Goal: Information Seeking & Learning: Learn about a topic

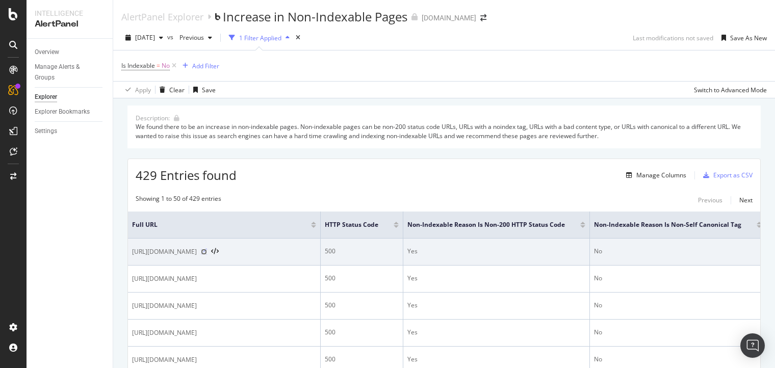
click at [207, 255] on icon at bounding box center [204, 252] width 6 height 6
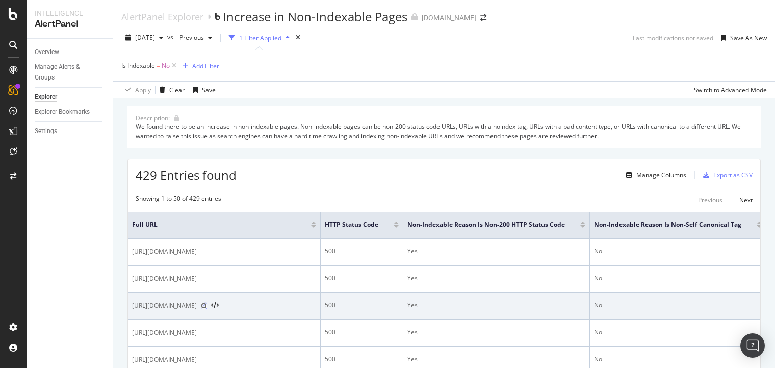
click at [207, 309] on icon at bounding box center [204, 306] width 6 height 6
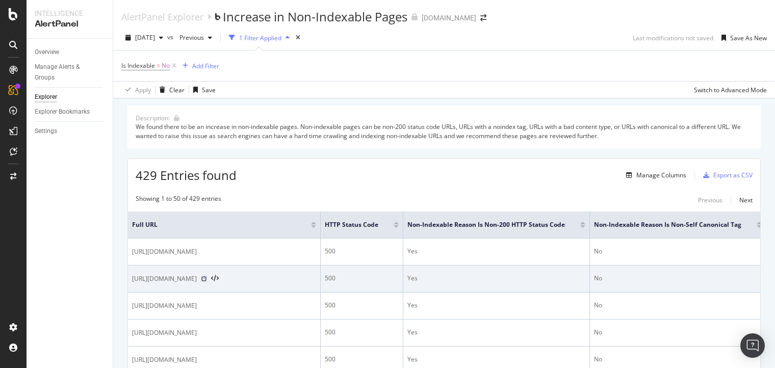
click at [207, 282] on icon at bounding box center [204, 279] width 6 height 6
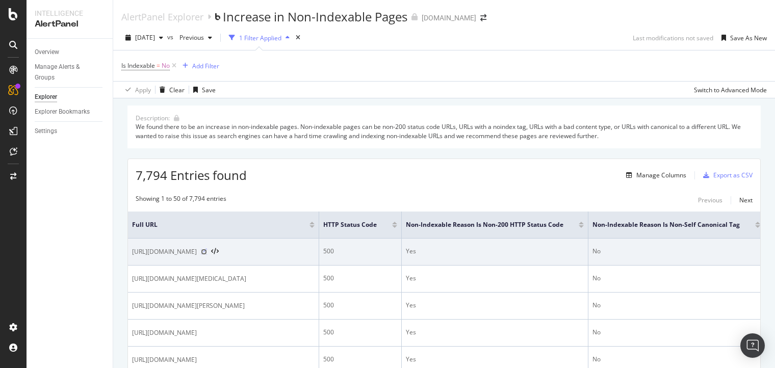
click at [207, 255] on icon at bounding box center [204, 252] width 6 height 6
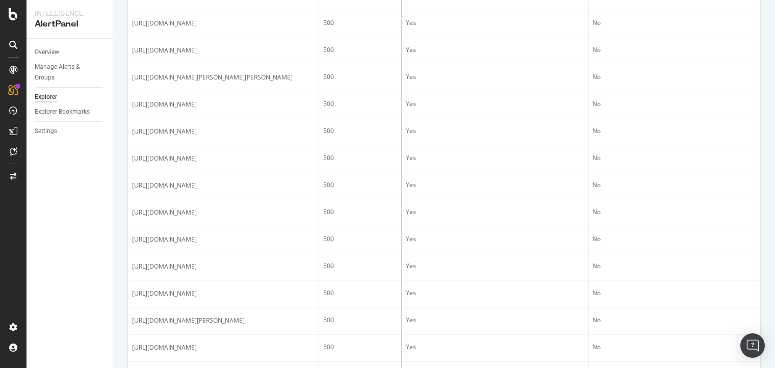
scroll to position [311, 0]
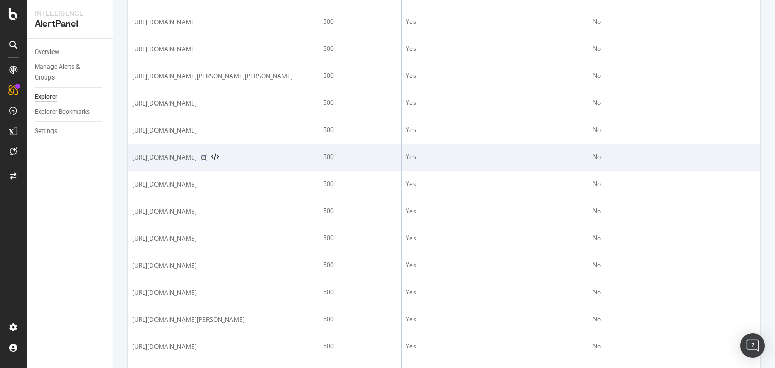
click at [207, 161] on icon at bounding box center [204, 158] width 6 height 6
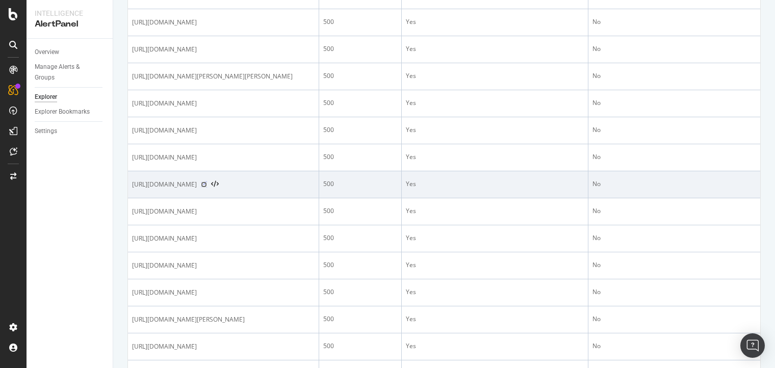
click at [207, 188] on icon at bounding box center [204, 185] width 6 height 6
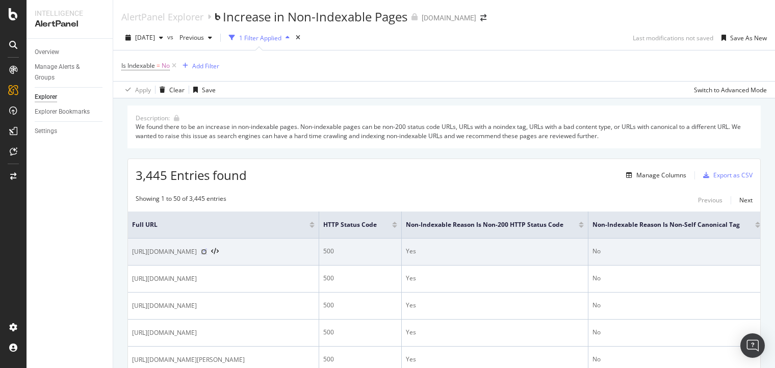
click at [207, 255] on icon at bounding box center [204, 252] width 6 height 6
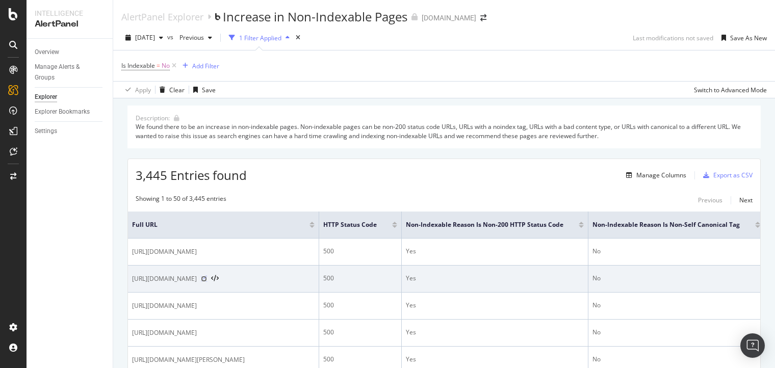
click at [207, 282] on icon at bounding box center [204, 279] width 6 height 6
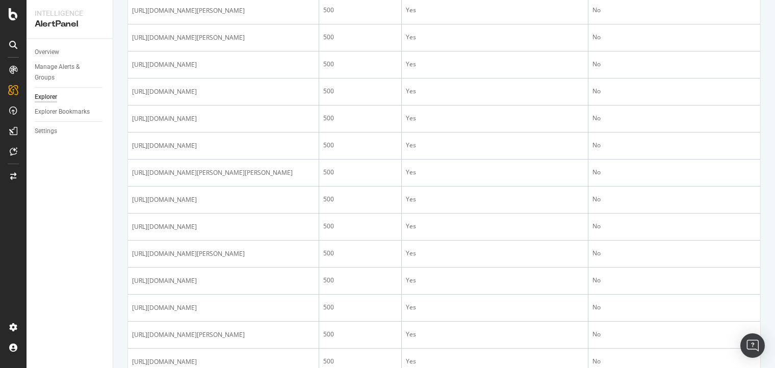
scroll to position [881, 0]
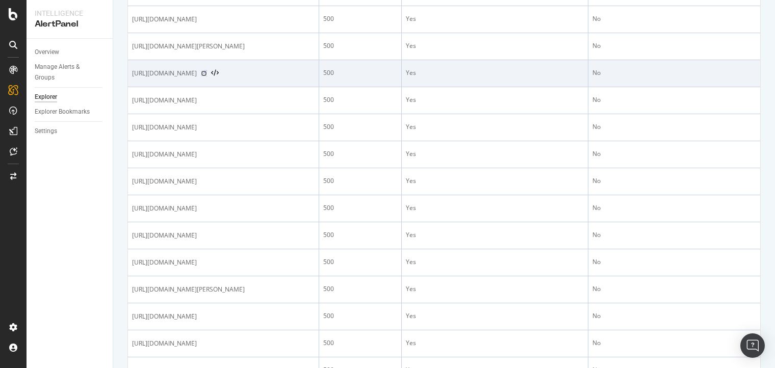
click at [207, 77] on icon at bounding box center [204, 73] width 6 height 6
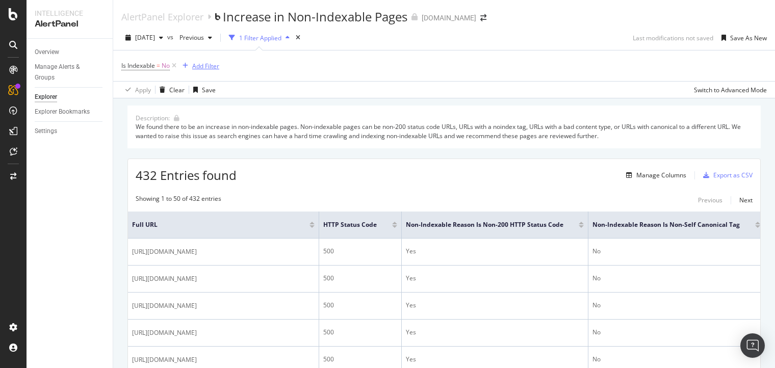
click at [204, 66] on div "Add Filter" at bounding box center [205, 66] width 27 height 9
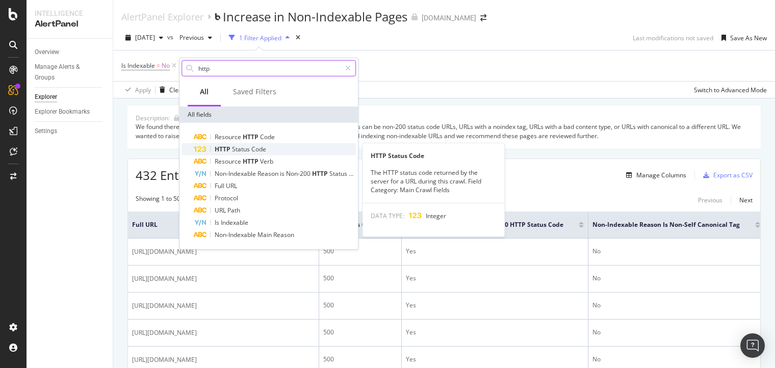
type input "http"
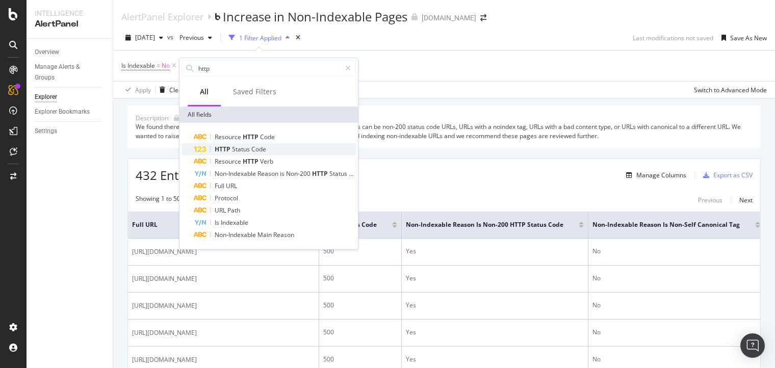
click at [260, 145] on span "Code" at bounding box center [258, 149] width 15 height 9
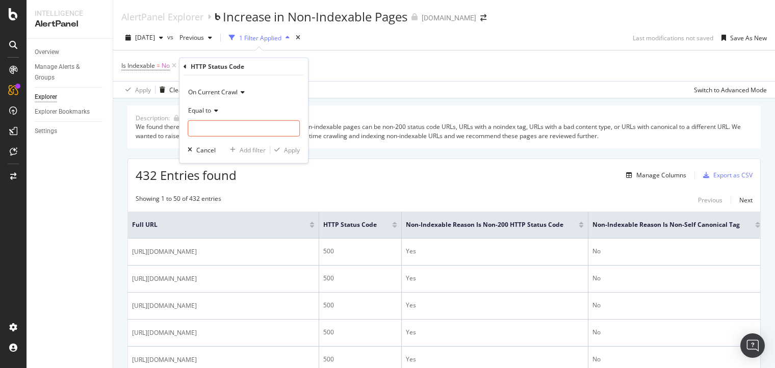
click at [216, 111] on icon at bounding box center [214, 110] width 7 height 6
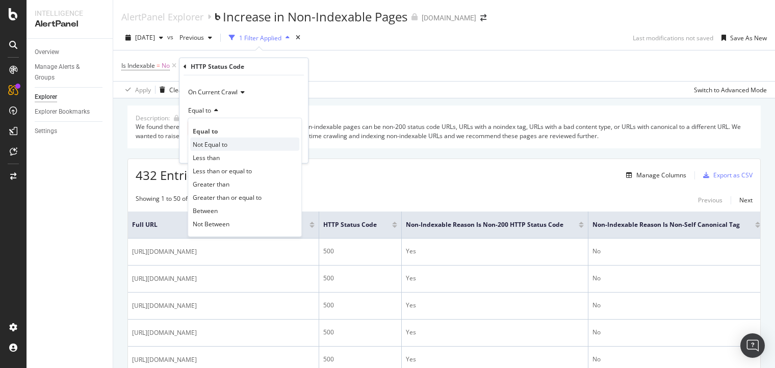
click at [209, 144] on span "Not Equal to" at bounding box center [210, 144] width 35 height 9
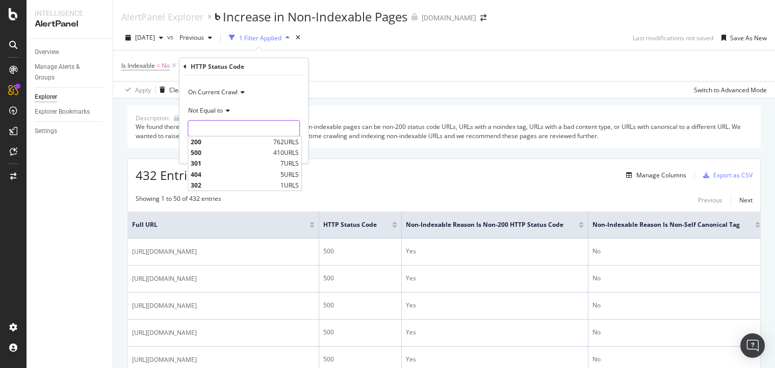
click at [207, 130] on input "number" at bounding box center [244, 128] width 112 height 16
click at [214, 155] on span "500" at bounding box center [231, 152] width 80 height 9
type input "500"
click at [284, 149] on div "button" at bounding box center [277, 150] width 14 height 6
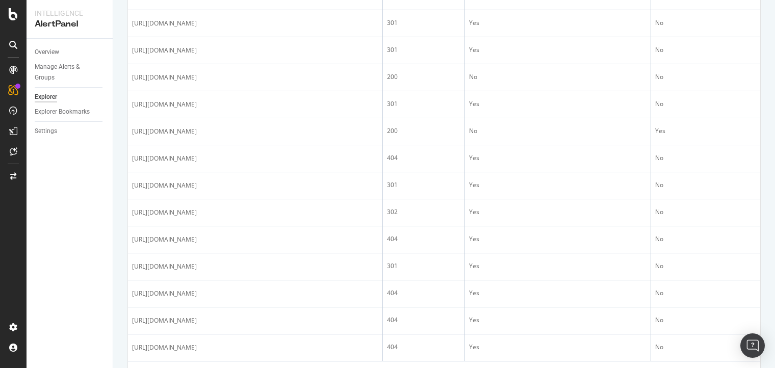
scroll to position [481, 0]
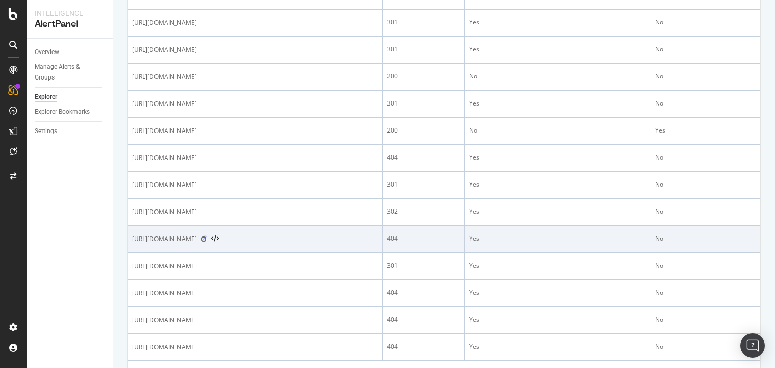
click at [207, 242] on icon at bounding box center [204, 239] width 6 height 6
